Goal: Task Accomplishment & Management: Manage account settings

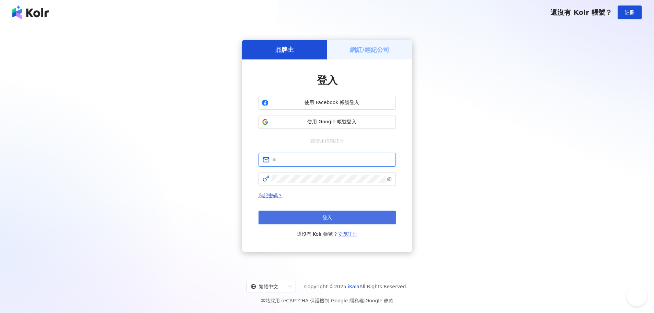
type input "**********"
click at [327, 219] on span "登入" at bounding box center [327, 217] width 10 height 5
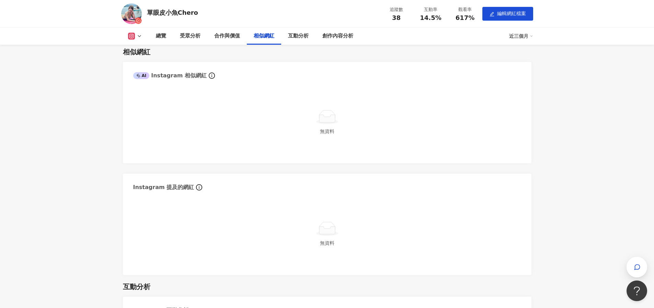
scroll to position [621, 0]
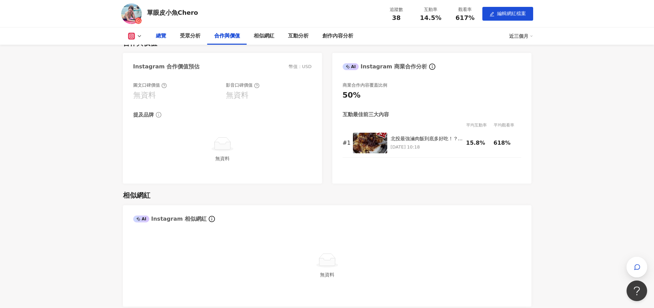
click at [161, 39] on div "總覽" at bounding box center [161, 36] width 10 height 8
